Goal: Information Seeking & Learning: Learn about a topic

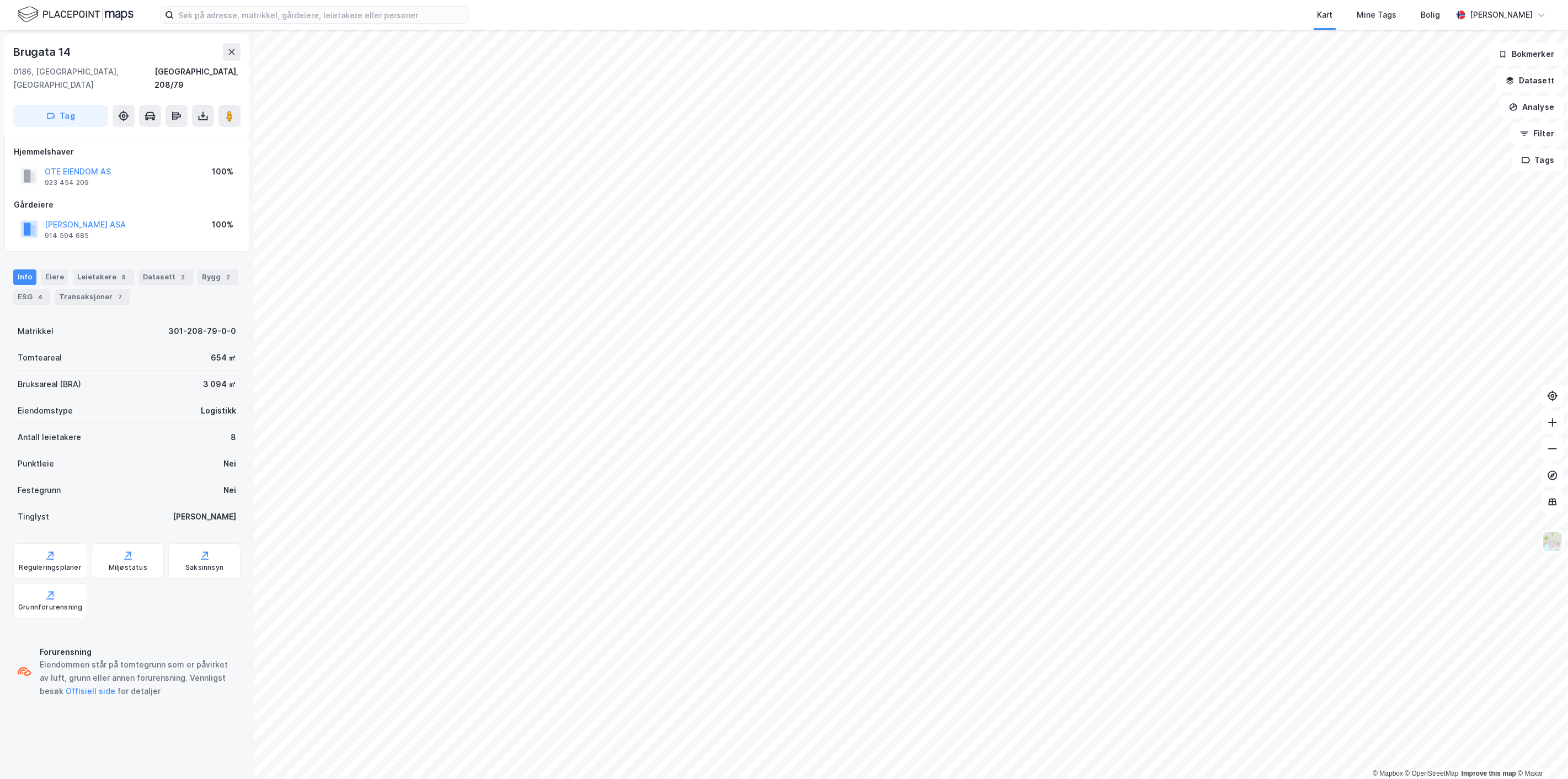
click at [681, 778] on html "Kart Mine Tags Bolig [PERSON_NAME] © Mapbox © OpenStreetMap Improve this map © …" at bounding box center [784, 389] width 1568 height 779
